Goal: Information Seeking & Learning: Stay updated

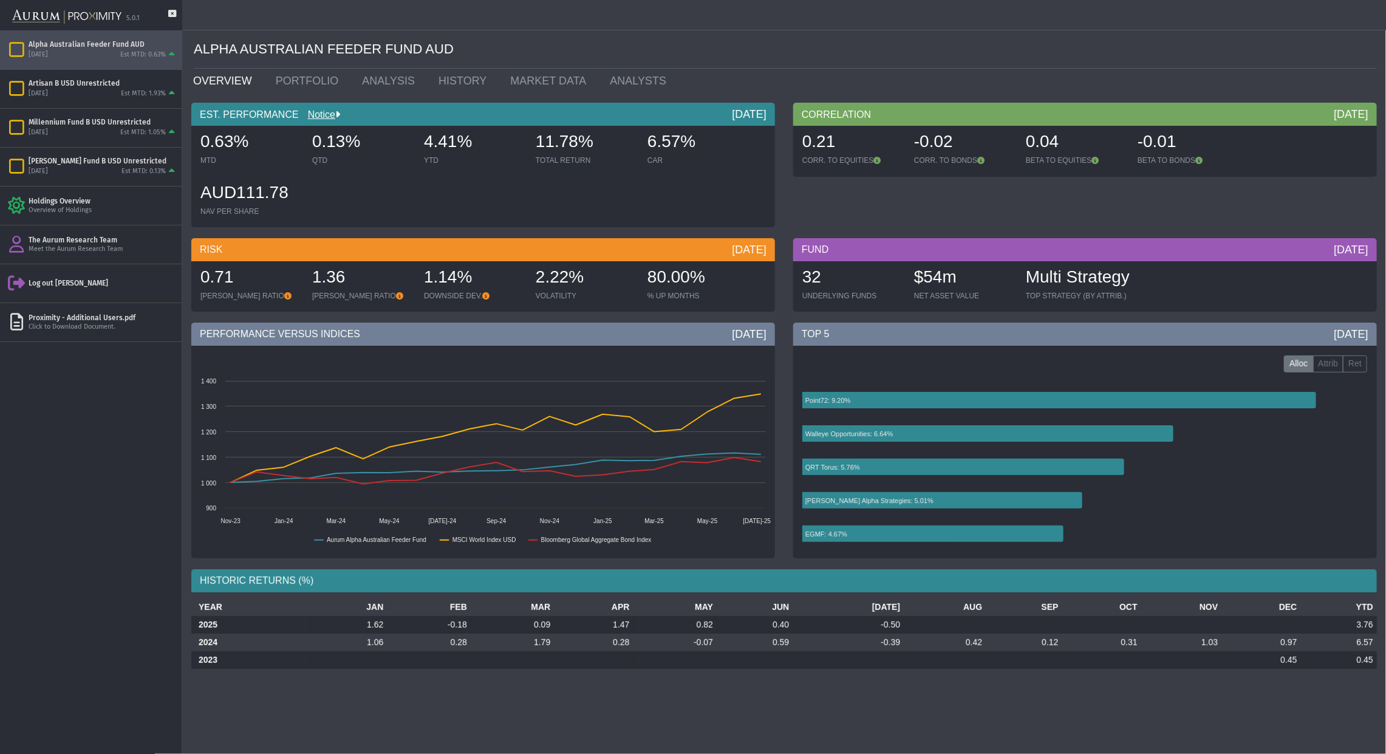
click at [48, 50] on div "[DATE]" at bounding box center [38, 54] width 19 height 9
click at [83, 101] on div "Artisan B USD Unrestricted [DATE] Est MTD: 1.93%" at bounding box center [91, 89] width 182 height 38
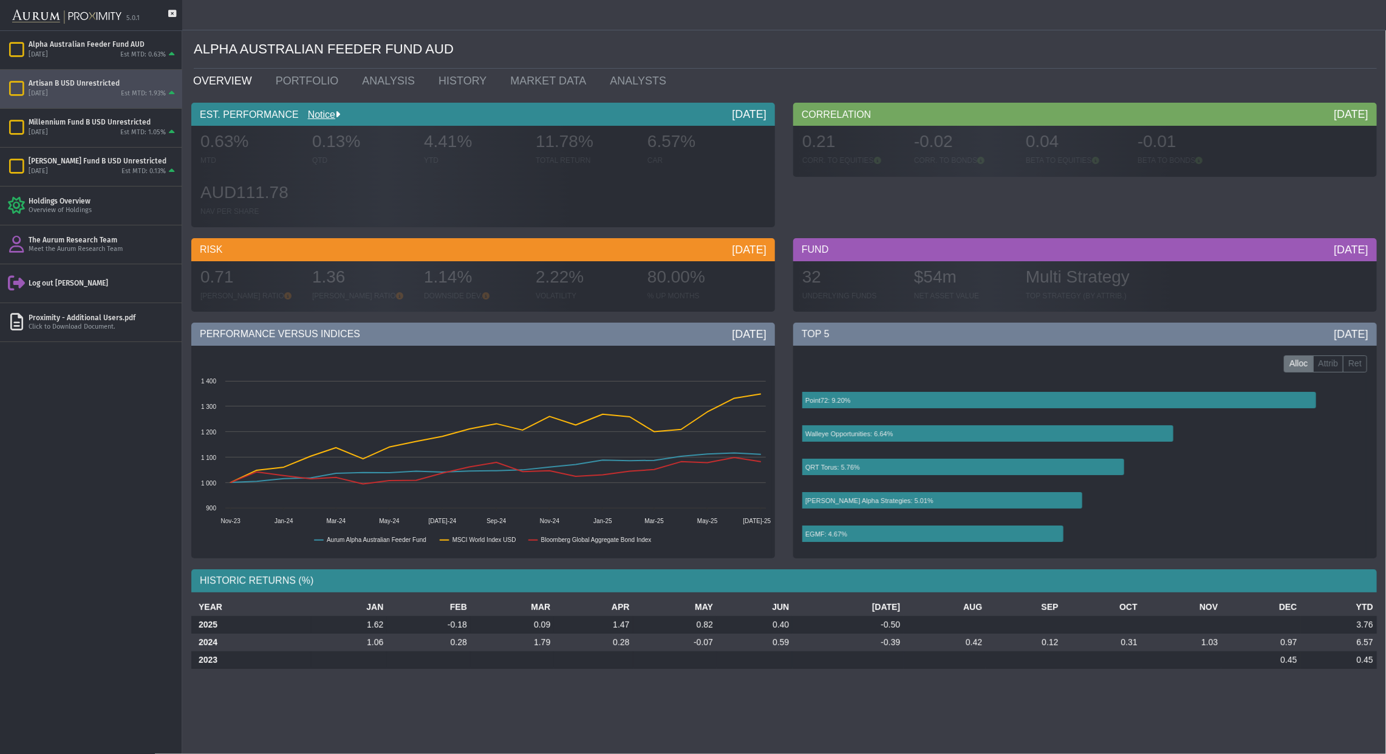
click at [97, 82] on div "Artisan B USD Unrestricted" at bounding box center [103, 83] width 149 height 10
click at [107, 137] on div "[DATE] Est MTD: 1.05%" at bounding box center [103, 133] width 149 height 11
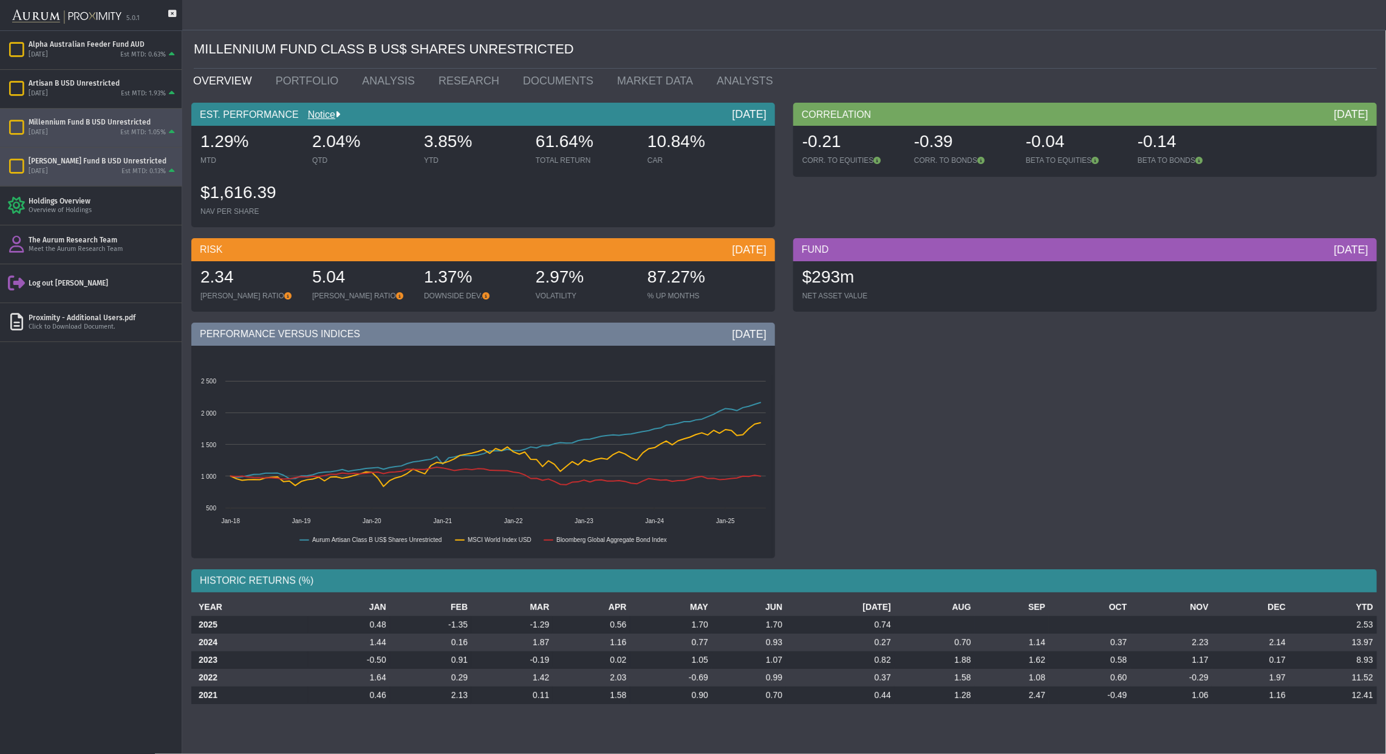
click at [96, 178] on div "[PERSON_NAME] Fund B USD Unrestricted [DATE] Est MTD: 0.13%" at bounding box center [91, 167] width 182 height 38
